Goal: Information Seeking & Learning: Check status

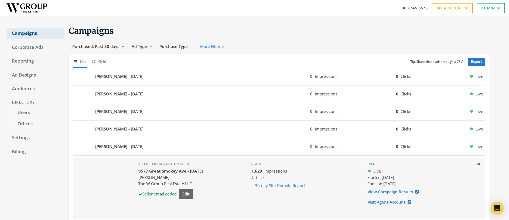
click at [27, 33] on link "Campaigns" at bounding box center [35, 33] width 58 height 11
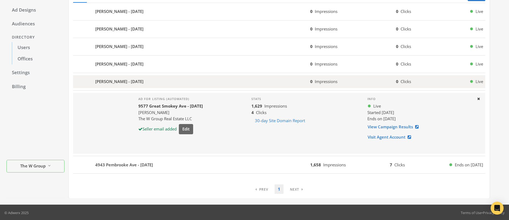
scroll to position [66, 0]
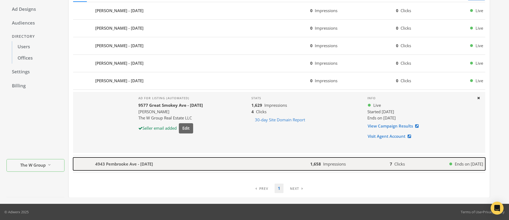
click at [125, 166] on b "4943 Pembrooke Ave - [DATE]" at bounding box center [124, 164] width 58 height 6
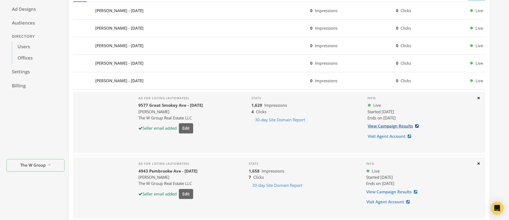
click at [402, 127] on link "View Campaign Results" at bounding box center [394, 126] width 55 height 10
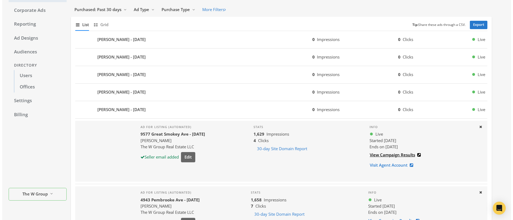
scroll to position [0, 0]
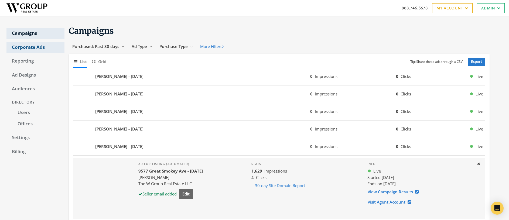
click at [21, 47] on link "Corporate Ads" at bounding box center [35, 47] width 58 height 11
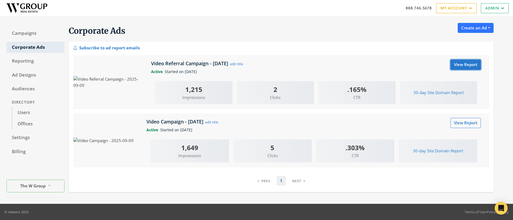
click at [467, 64] on link "View Report" at bounding box center [465, 65] width 30 height 10
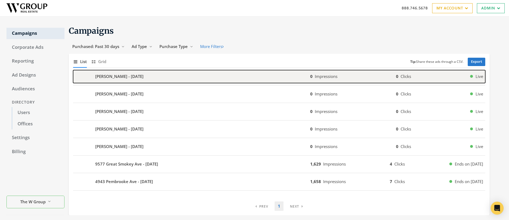
click at [101, 76] on b "[PERSON_NAME] - [DATE]" at bounding box center [119, 76] width 48 height 6
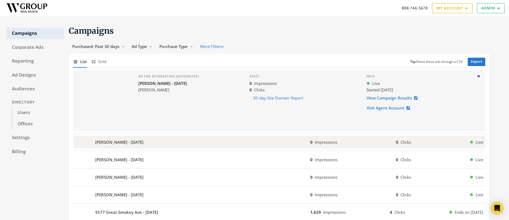
scroll to position [66, 0]
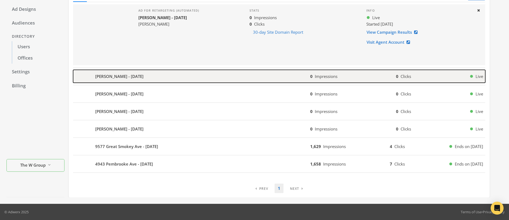
click at [105, 78] on b "[PERSON_NAME] - [DATE]" at bounding box center [119, 76] width 48 height 6
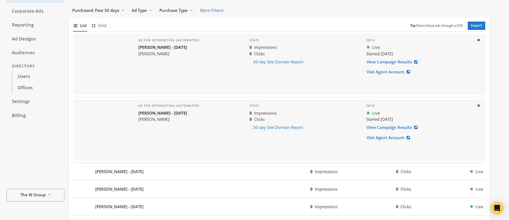
scroll to position [0, 0]
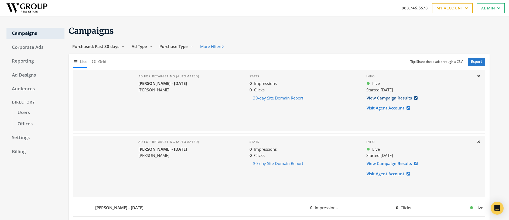
click at [392, 97] on link "View Campaign Results" at bounding box center [393, 98] width 55 height 10
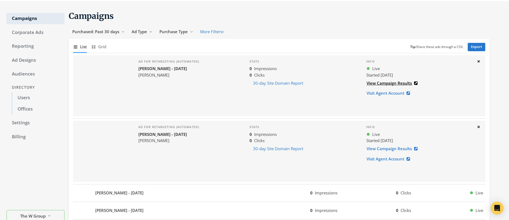
scroll to position [56, 0]
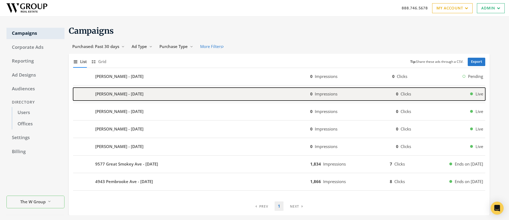
click at [115, 92] on b "[PERSON_NAME] - [DATE]" at bounding box center [119, 94] width 48 height 6
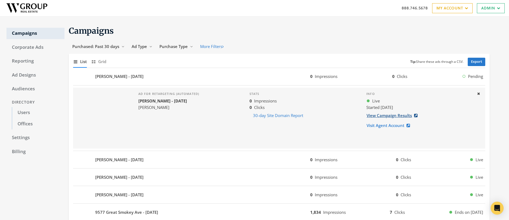
click at [390, 115] on link "View Campaign Results" at bounding box center [393, 115] width 55 height 10
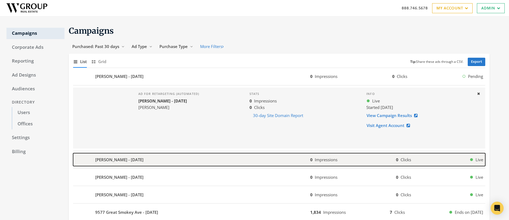
click at [110, 161] on b "[PERSON_NAME] - [DATE]" at bounding box center [119, 160] width 48 height 6
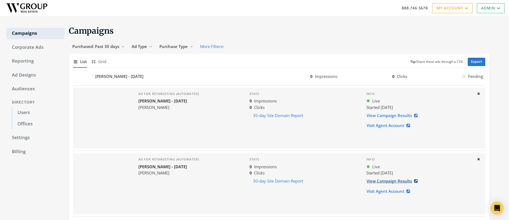
click at [379, 182] on link "View Campaign Results" at bounding box center [393, 181] width 55 height 10
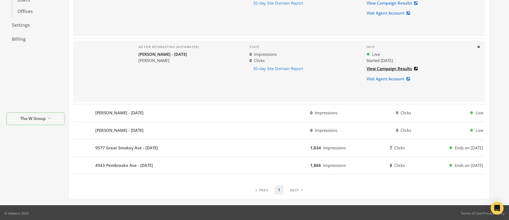
scroll to position [114, 0]
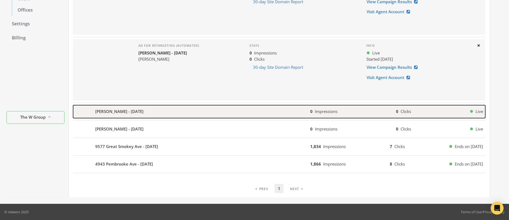
click at [123, 110] on b "[PERSON_NAME] - [DATE]" at bounding box center [119, 111] width 48 height 6
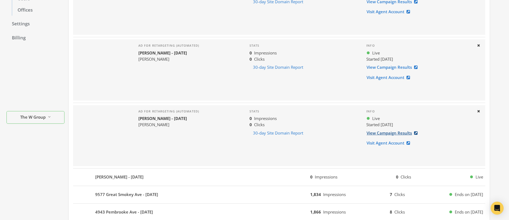
click at [389, 134] on link "View Campaign Results" at bounding box center [393, 133] width 55 height 10
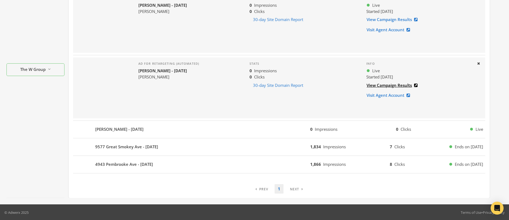
scroll to position [162, 0]
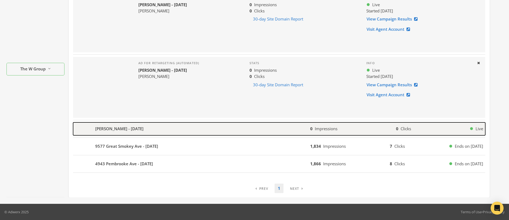
click at [159, 131] on div "[PERSON_NAME] - [DATE]" at bounding box center [191, 128] width 237 height 13
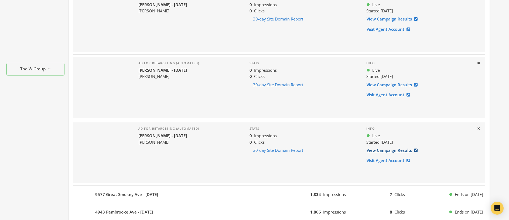
click at [398, 152] on link "View Campaign Results" at bounding box center [393, 150] width 55 height 10
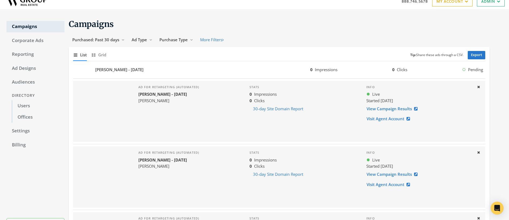
scroll to position [0, 0]
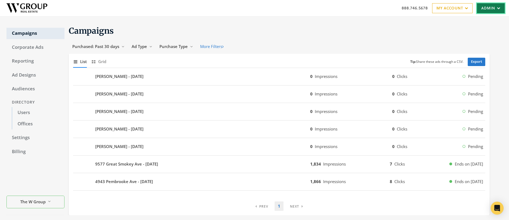
click at [485, 10] on link "Admin" at bounding box center [490, 8] width 28 height 10
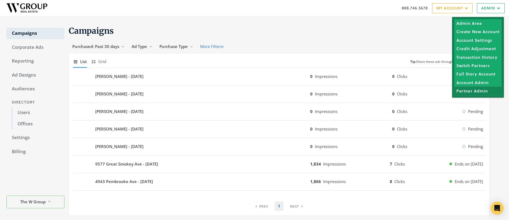
click at [476, 92] on link "Partner Admin" at bounding box center [477, 91] width 47 height 8
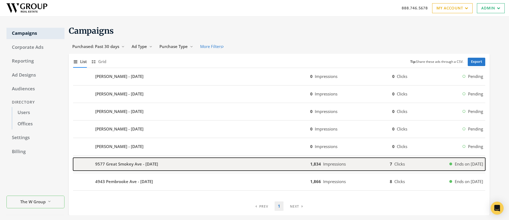
click at [128, 167] on b "9577 Great Smokey Ave - [DATE]" at bounding box center [126, 164] width 63 height 6
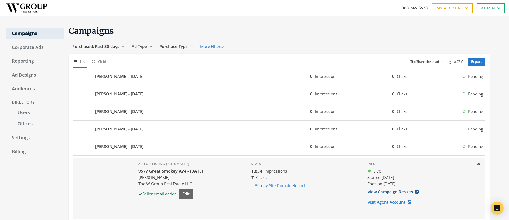
click at [404, 191] on link "View Campaign Results" at bounding box center [394, 192] width 55 height 10
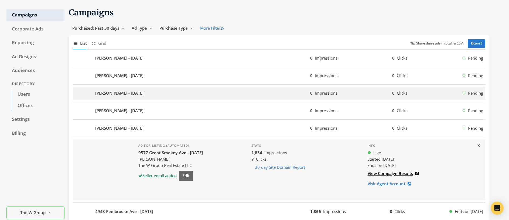
scroll to position [66, 0]
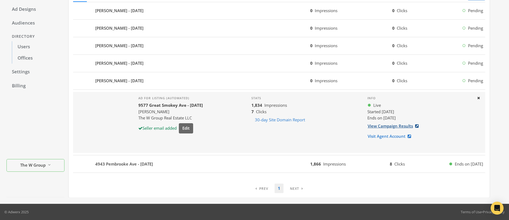
click at [389, 126] on link "View Campaign Results" at bounding box center [394, 126] width 55 height 10
click at [111, 116] on div at bounding box center [103, 122] width 61 height 61
click at [381, 124] on link "View Campaign Results" at bounding box center [394, 126] width 55 height 10
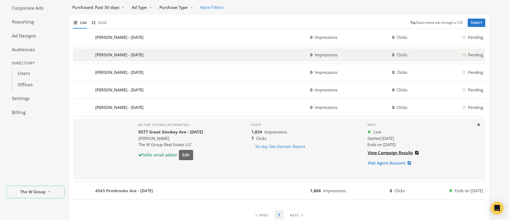
scroll to position [0, 0]
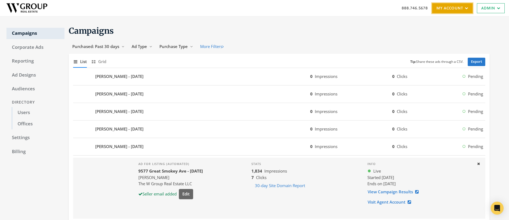
click at [441, 10] on link "My Account" at bounding box center [452, 8] width 40 height 10
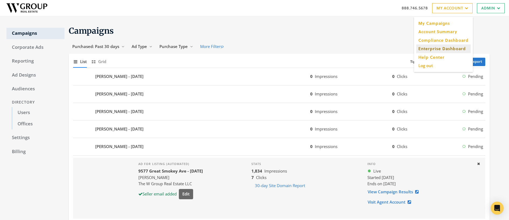
click at [440, 48] on link "Enterprise Dashboard" at bounding box center [443, 48] width 54 height 8
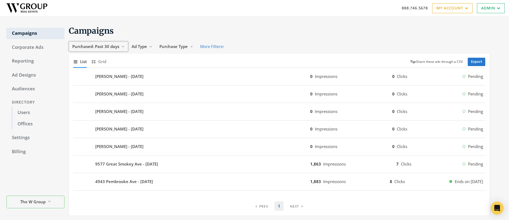
click at [103, 46] on span "Purchased: Past 30 days" at bounding box center [95, 46] width 47 height 5
click at [264, 35] on h1 "Campaigns" at bounding box center [279, 31] width 420 height 11
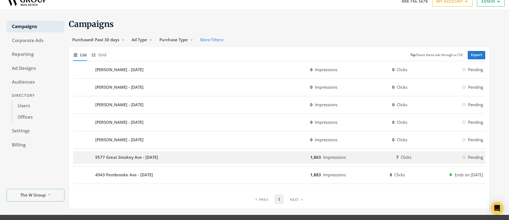
scroll to position [18, 0]
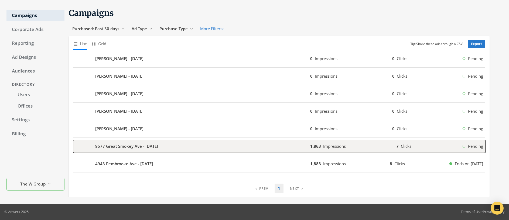
click at [112, 146] on b "9577 Great Smokey Ave - [DATE]" at bounding box center [126, 146] width 63 height 6
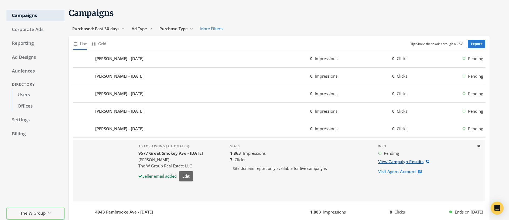
click at [403, 162] on link "View Campaign Results" at bounding box center [405, 162] width 55 height 10
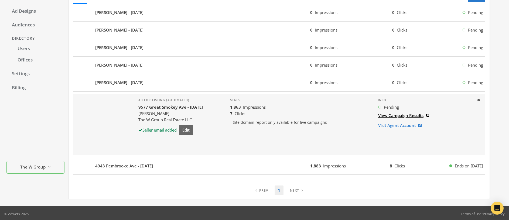
scroll to position [66, 0]
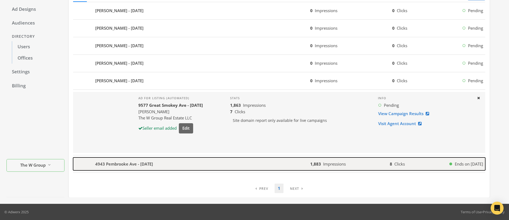
click at [153, 165] on b "4943 Pembrooke Ave - [DATE]" at bounding box center [124, 164] width 58 height 6
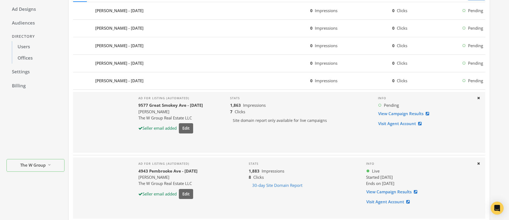
scroll to position [114, 0]
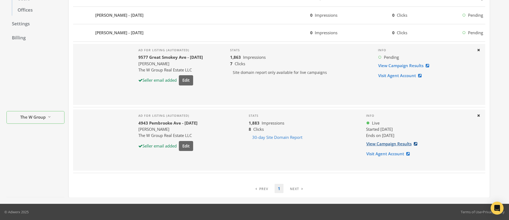
click at [391, 146] on link "View Campaign Results" at bounding box center [393, 144] width 55 height 10
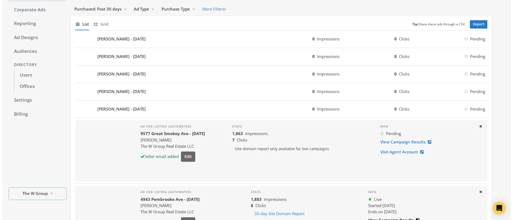
scroll to position [0, 0]
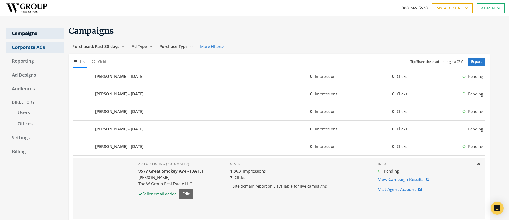
click at [25, 46] on link "Corporate Ads" at bounding box center [35, 47] width 58 height 11
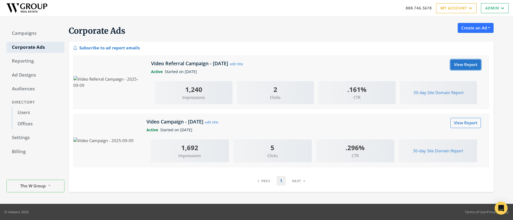
click at [468, 64] on link "View Report" at bounding box center [465, 65] width 30 height 10
click at [27, 35] on link "Campaigns" at bounding box center [35, 33] width 58 height 11
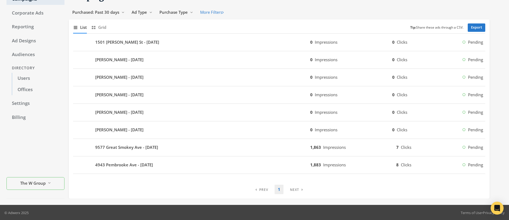
scroll to position [35, 0]
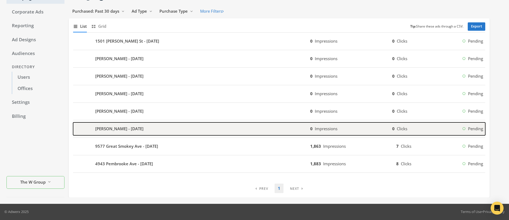
click at [128, 131] on b "[PERSON_NAME] - [DATE]" at bounding box center [119, 129] width 48 height 6
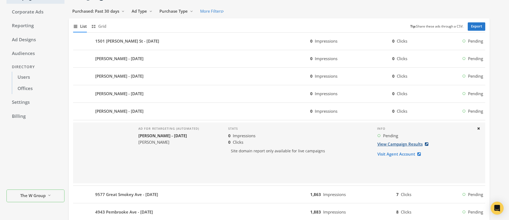
click at [393, 146] on link "View Campaign Results" at bounding box center [404, 144] width 55 height 10
click at [396, 143] on link "View Campaign Results" at bounding box center [404, 144] width 55 height 10
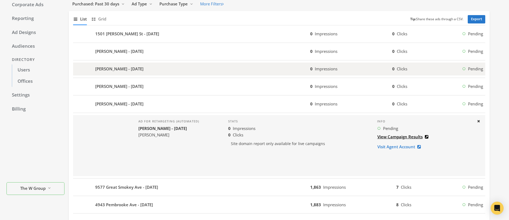
scroll to position [0, 0]
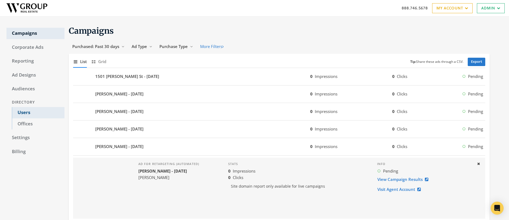
click at [24, 113] on link "Users" at bounding box center [38, 112] width 53 height 11
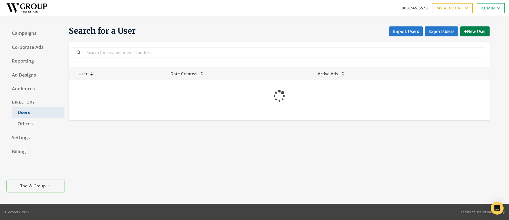
click at [24, 113] on link "Users" at bounding box center [38, 112] width 53 height 11
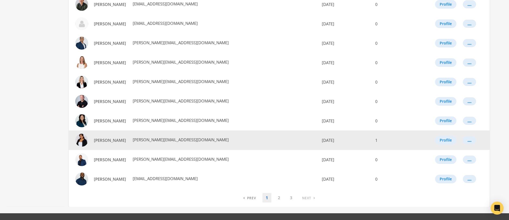
scroll to position [289, 0]
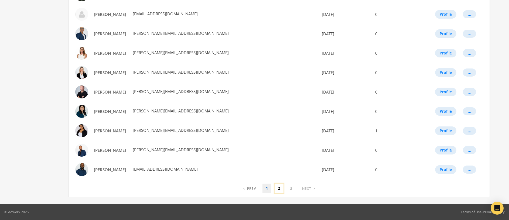
click at [278, 191] on link "2" at bounding box center [278, 188] width 9 height 9
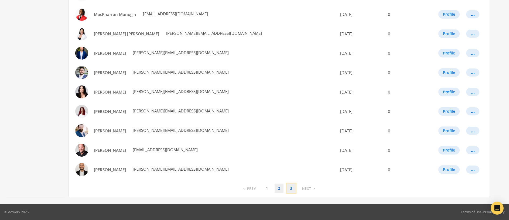
click at [293, 190] on link "3" at bounding box center [290, 188] width 9 height 9
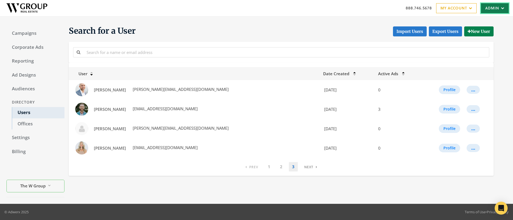
click at [499, 9] on icon at bounding box center [501, 7] width 5 height 3
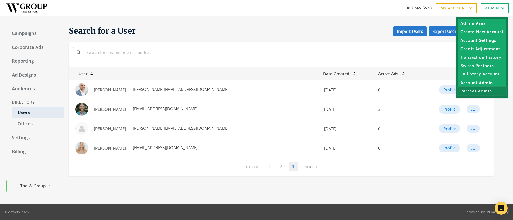
click at [475, 91] on link "Partner Admin" at bounding box center [481, 91] width 47 height 8
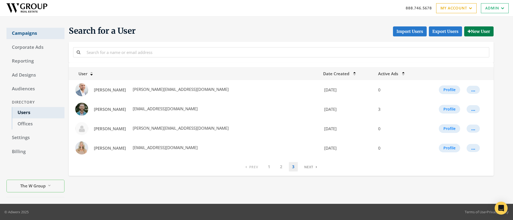
click at [22, 32] on link "Campaigns" at bounding box center [35, 33] width 58 height 11
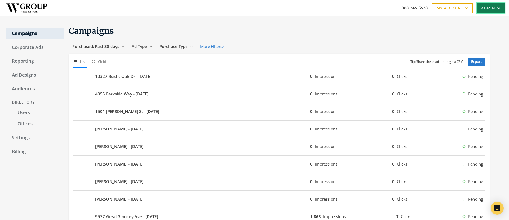
click at [482, 6] on link "Admin" at bounding box center [490, 8] width 28 height 10
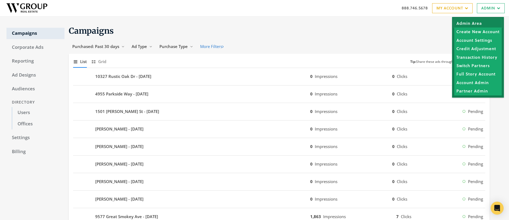
click at [472, 22] on link "Admin Area" at bounding box center [477, 23] width 47 height 8
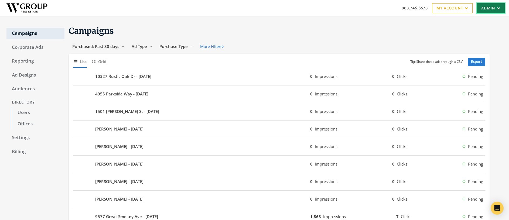
click at [480, 8] on link "Admin" at bounding box center [490, 8] width 28 height 10
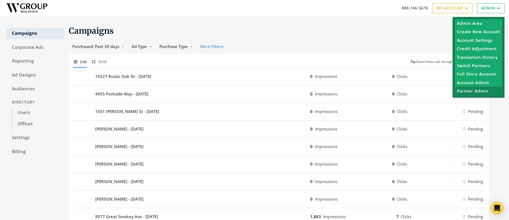
click at [468, 90] on link "Partner Admin" at bounding box center [477, 91] width 47 height 8
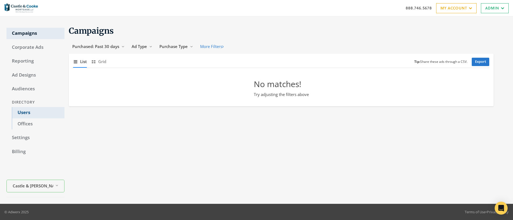
click at [26, 113] on link "Users" at bounding box center [38, 112] width 53 height 11
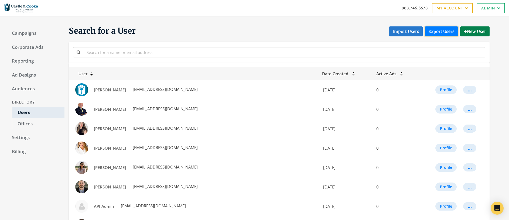
click at [435, 32] on link "Export Users" at bounding box center [440, 31] width 33 height 10
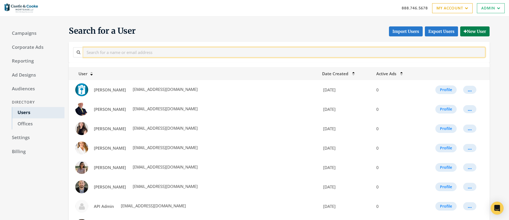
click at [139, 52] on input "text" at bounding box center [284, 52] width 402 height 10
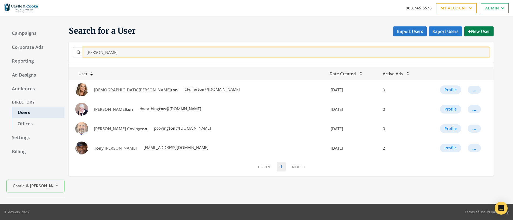
type input "tony"
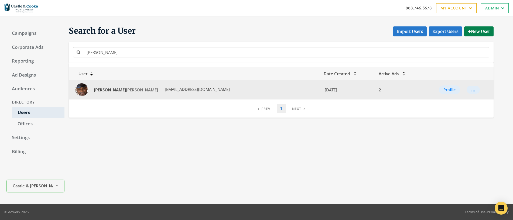
click at [103, 90] on strong "Tony" at bounding box center [110, 89] width 32 height 5
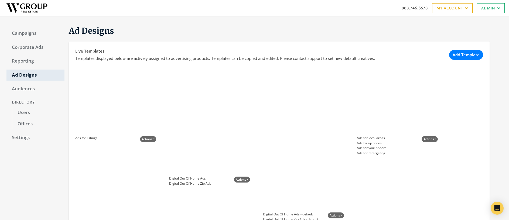
click at [485, 10] on link "Admin" at bounding box center [490, 8] width 28 height 10
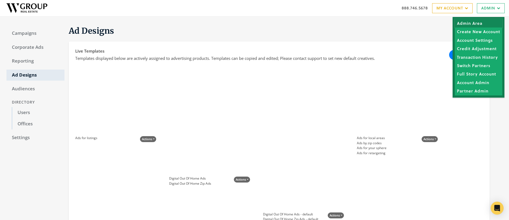
click at [469, 21] on link "Admin Area" at bounding box center [477, 23] width 47 height 8
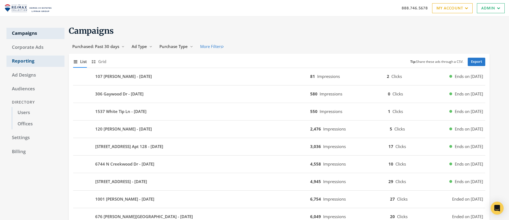
click at [20, 61] on link "Reporting" at bounding box center [35, 61] width 58 height 11
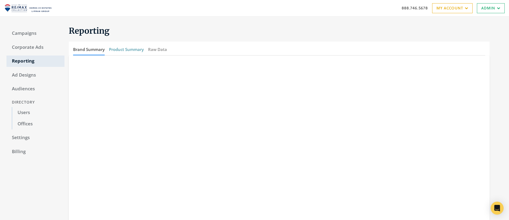
click at [134, 49] on button "Product Summary" at bounding box center [126, 50] width 35 height 12
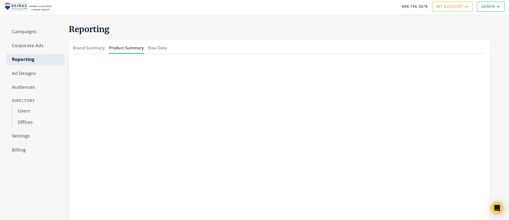
scroll to position [23, 0]
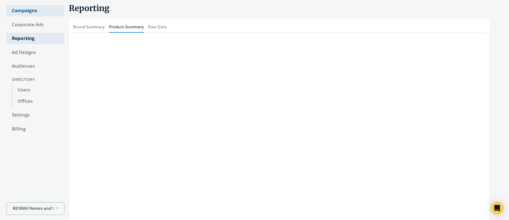
click at [27, 9] on link "Campaigns" at bounding box center [35, 10] width 58 height 11
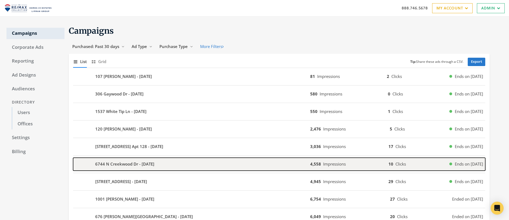
click at [125, 161] on b "6744 N Creekwood Dr - 2025-08-29" at bounding box center [124, 164] width 59 height 6
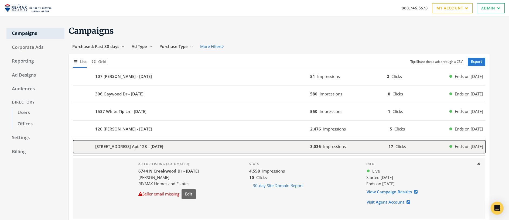
click at [262, 142] on div "2600 Hillsboro Pike Apt 128 Apt 128 - 2025-09-03" at bounding box center [191, 146] width 237 height 13
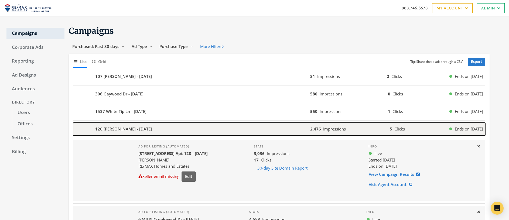
click at [253, 126] on div "120 Benjamin Ln - 2025-09-04" at bounding box center [191, 129] width 237 height 13
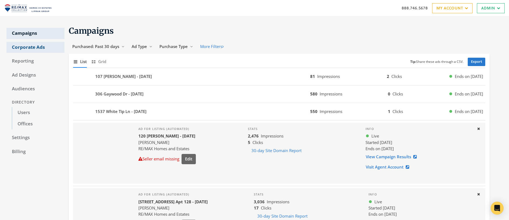
click at [34, 47] on link "Corporate Ads" at bounding box center [35, 47] width 58 height 11
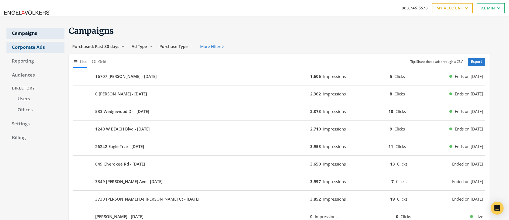
click at [33, 50] on link "Corporate Ads" at bounding box center [35, 47] width 58 height 11
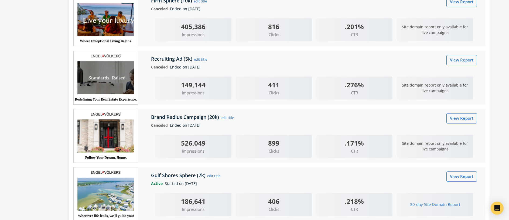
scroll to position [469, 0]
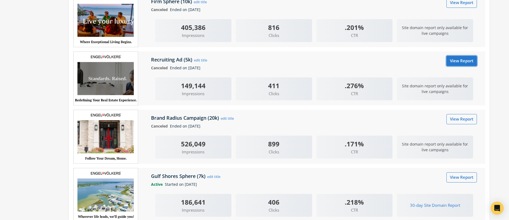
click at [469, 63] on link "View Report" at bounding box center [461, 61] width 30 height 10
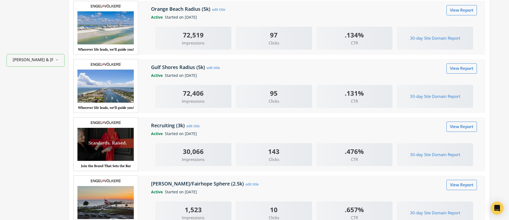
scroll to position [173, 0]
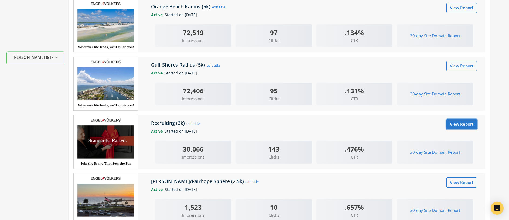
click at [459, 126] on link "View Report" at bounding box center [461, 124] width 30 height 10
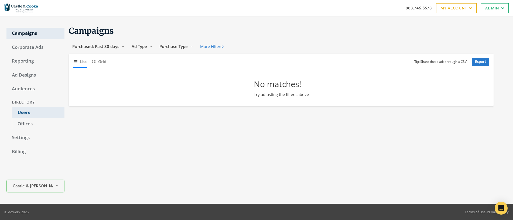
click at [26, 113] on link "Users" at bounding box center [38, 112] width 53 height 11
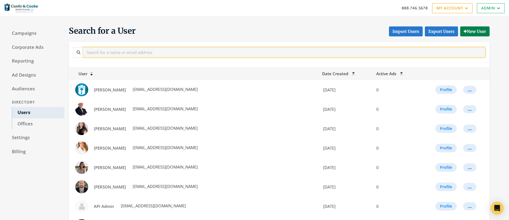
click at [146, 55] on input "text" at bounding box center [284, 52] width 402 height 10
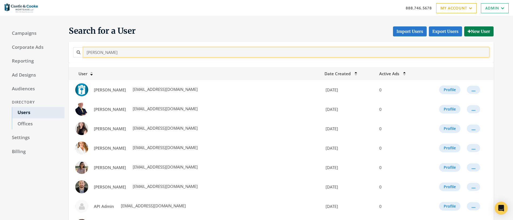
type input "[PERSON_NAME]"
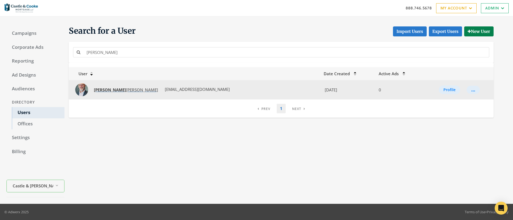
click at [109, 90] on span "[PERSON_NAME]" at bounding box center [126, 89] width 64 height 5
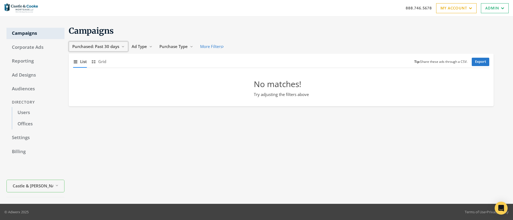
click at [98, 46] on span "Purchased: Past 30 days" at bounding box center [95, 46] width 47 height 5
click at [79, 97] on span "All Time" at bounding box center [80, 97] width 15 height 5
click at [134, 46] on span "Ad Type" at bounding box center [130, 46] width 15 height 5
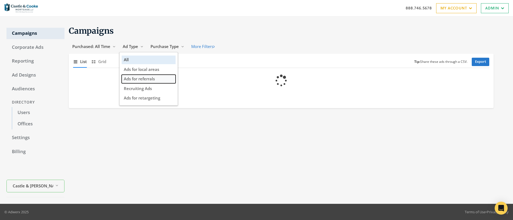
click at [147, 78] on span "Ads for referrals" at bounding box center [139, 78] width 31 height 5
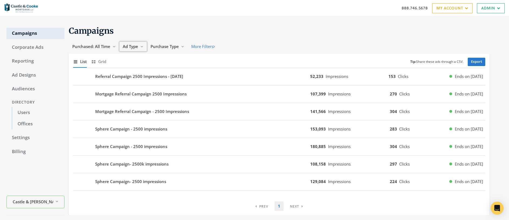
click at [131, 47] on span "Ad Type" at bounding box center [130, 46] width 15 height 5
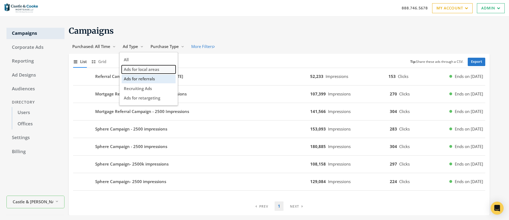
click at [144, 69] on span "Ads for local areas" at bounding box center [141, 69] width 35 height 5
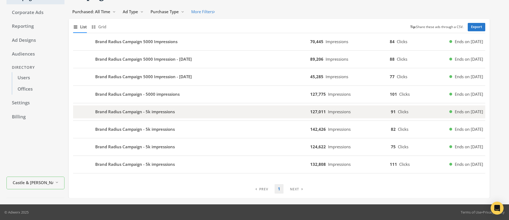
scroll to position [35, 0]
